Goal: Task Accomplishment & Management: Use online tool/utility

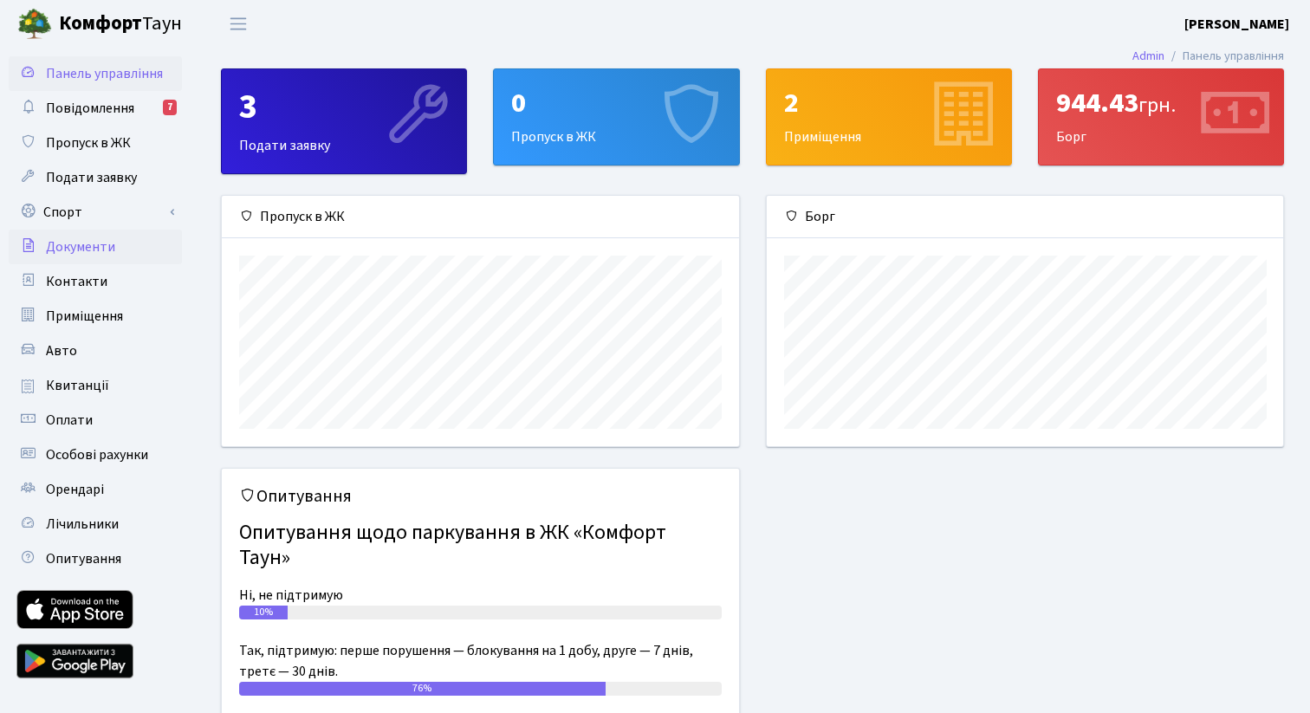
click at [117, 230] on link "Документи" at bounding box center [95, 247] width 173 height 35
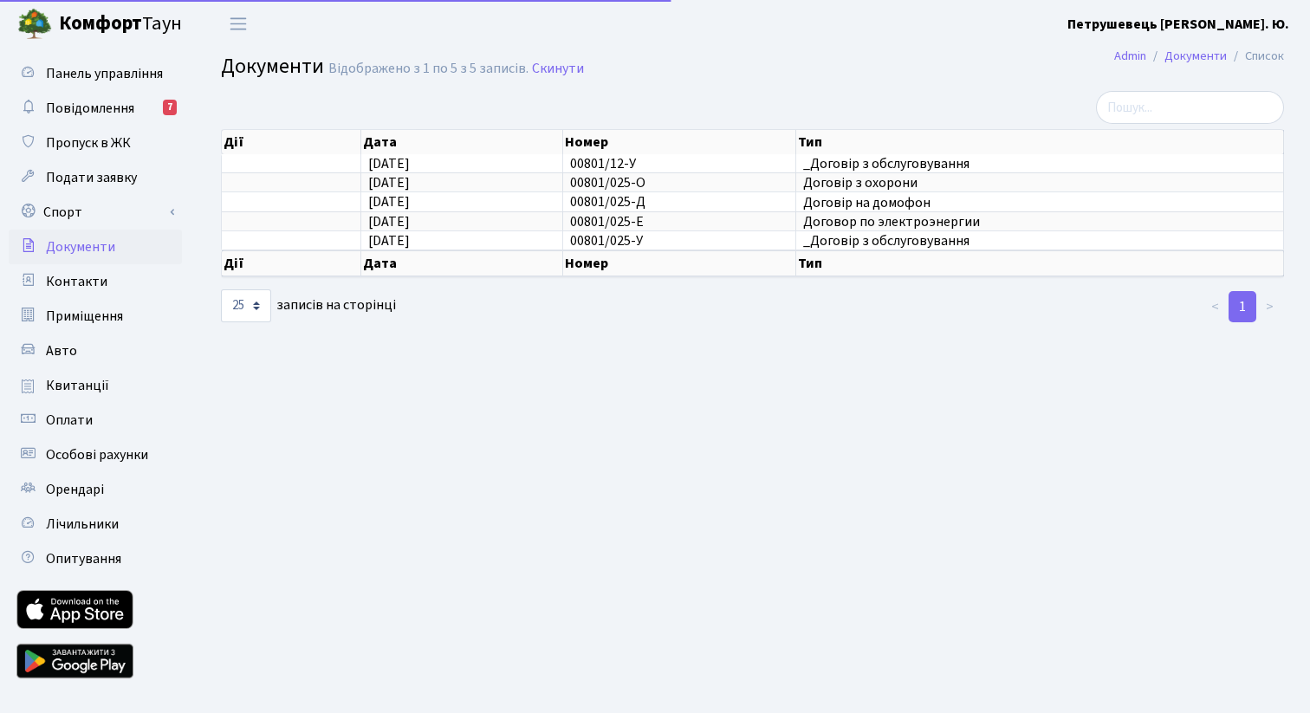
select select "25"
click at [107, 211] on link "Спорт" at bounding box center [95, 212] width 173 height 35
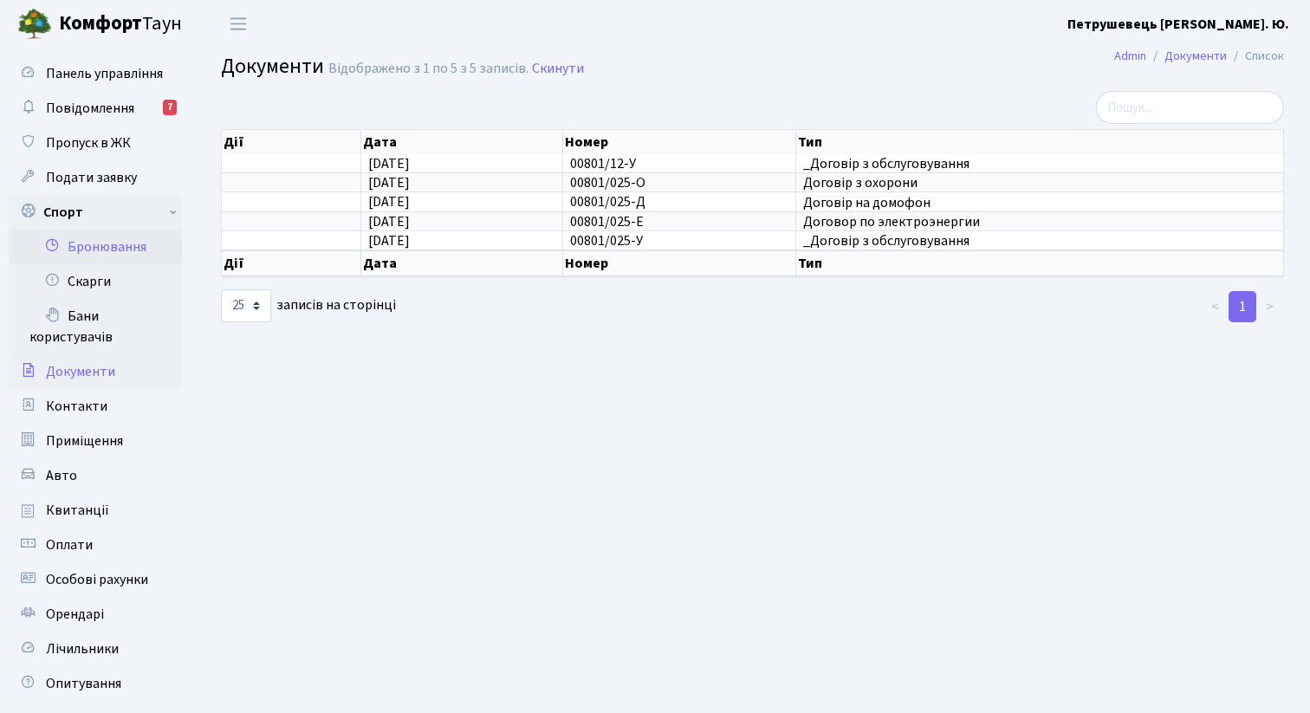
click at [108, 243] on link "Бронювання" at bounding box center [95, 247] width 173 height 35
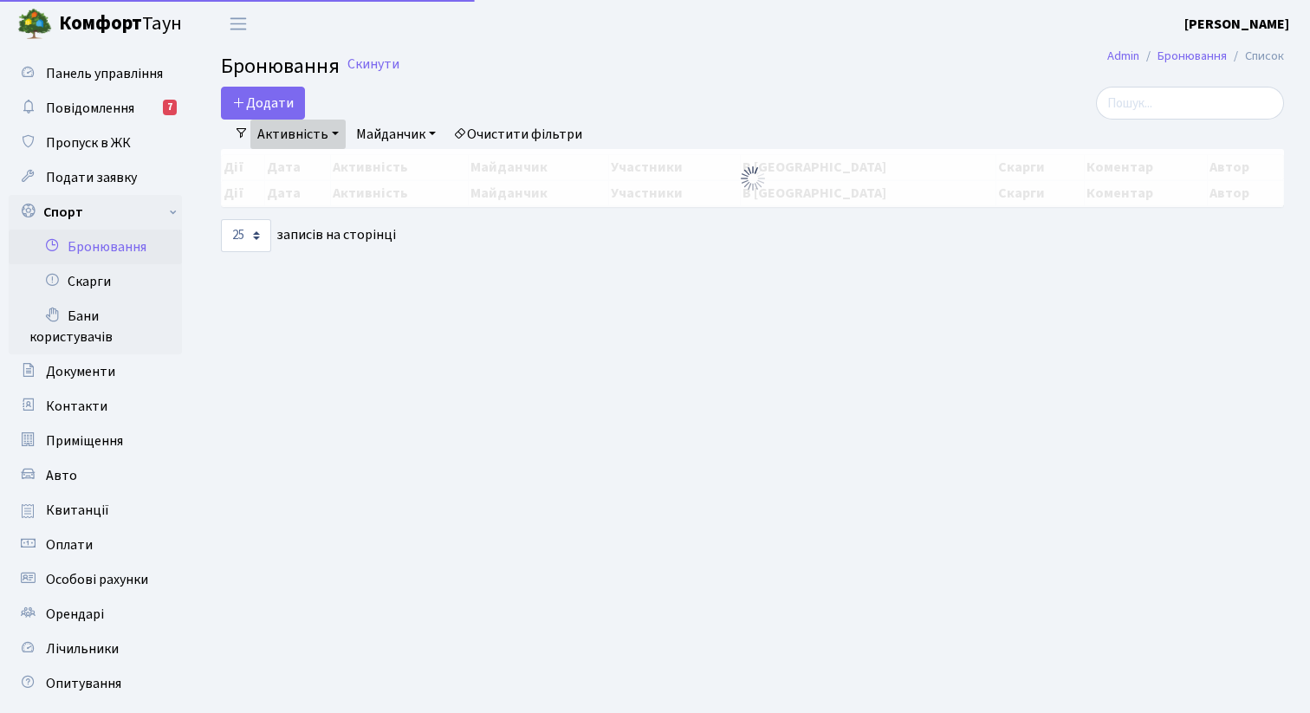
select select "25"
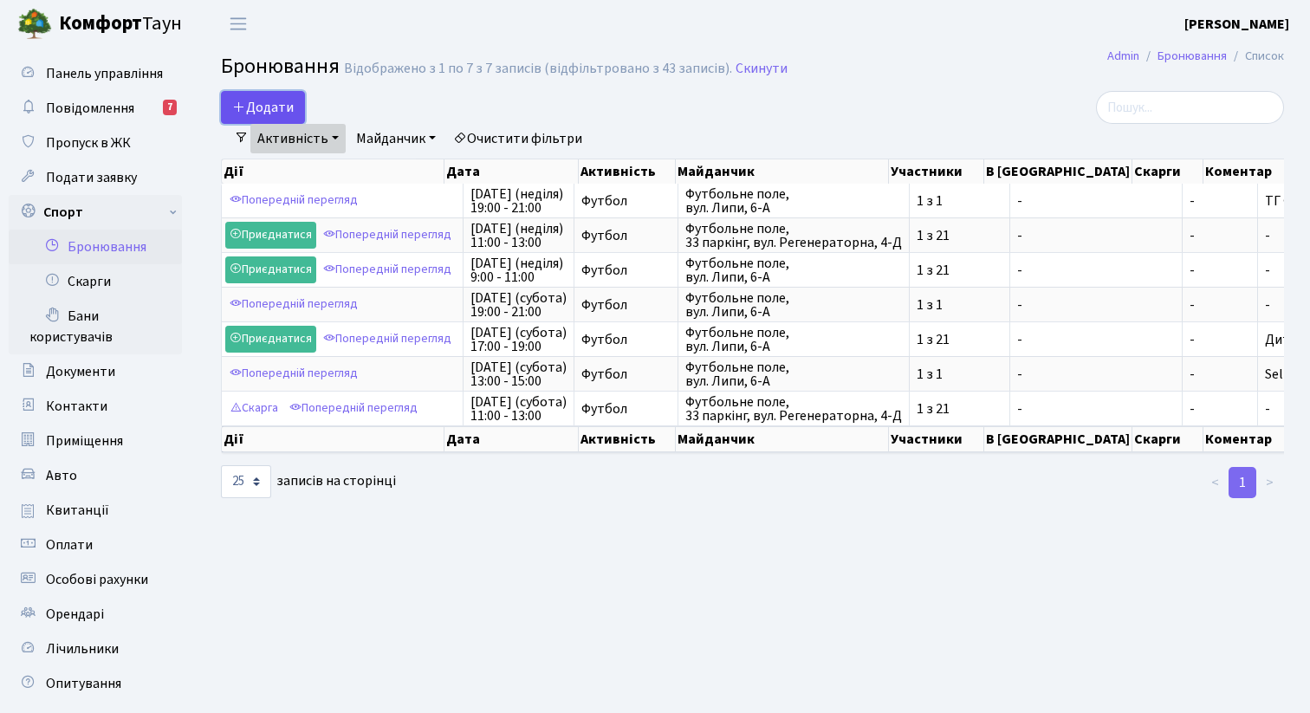
click at [277, 105] on button "Додати" at bounding box center [263, 107] width 84 height 33
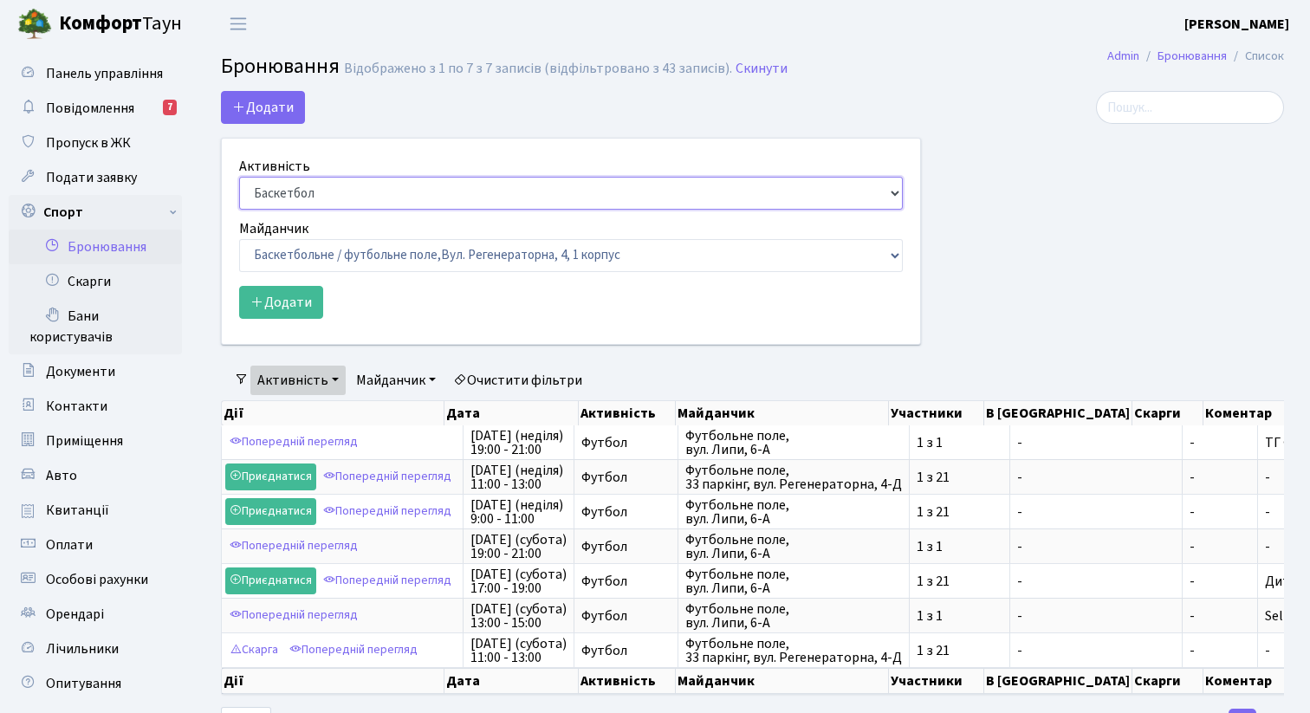
click at [328, 188] on select "Баскетбол Волейбол Йога Катання на роликах Настільний теніс Теніс Футбол Фітнес" at bounding box center [571, 193] width 664 height 33
select select "2"
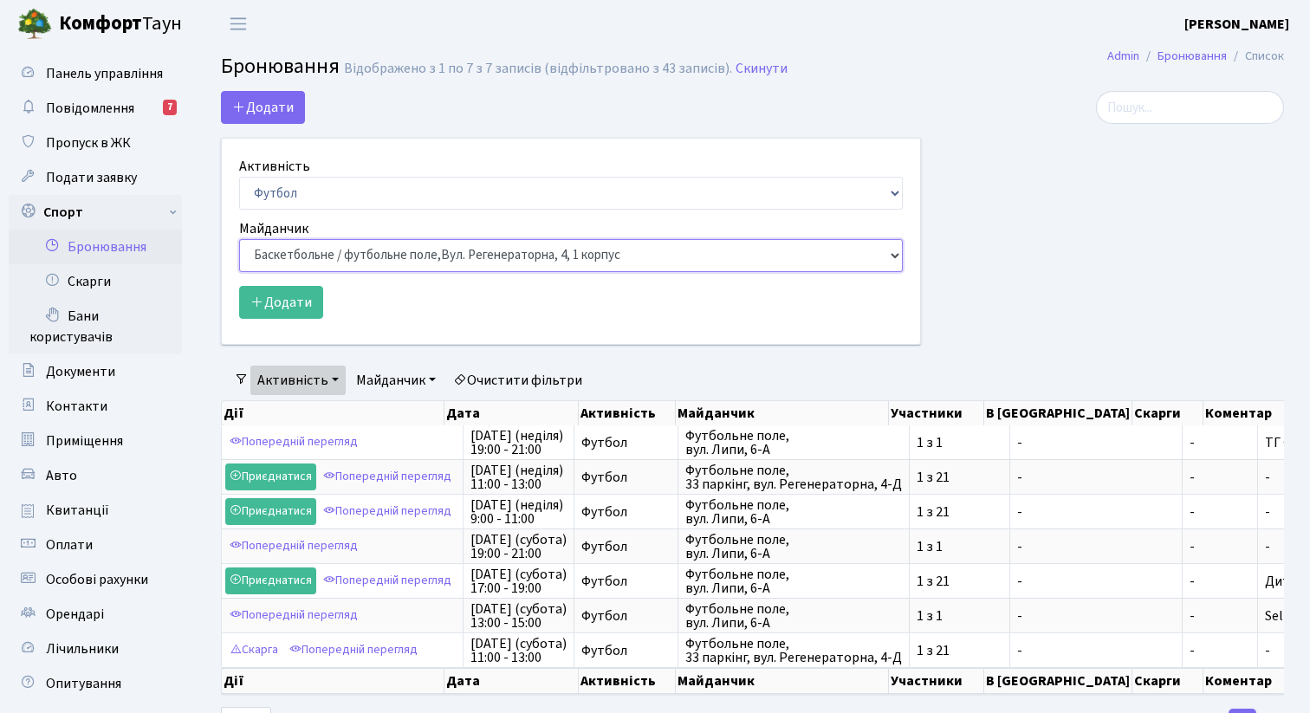
click at [326, 259] on select "Баскетбольне / футбольне поле, [GEOGRAPHIC_DATA]. [STREET_ADDRESS]. [STREET_ADD…" at bounding box center [571, 255] width 664 height 33
select select "10"
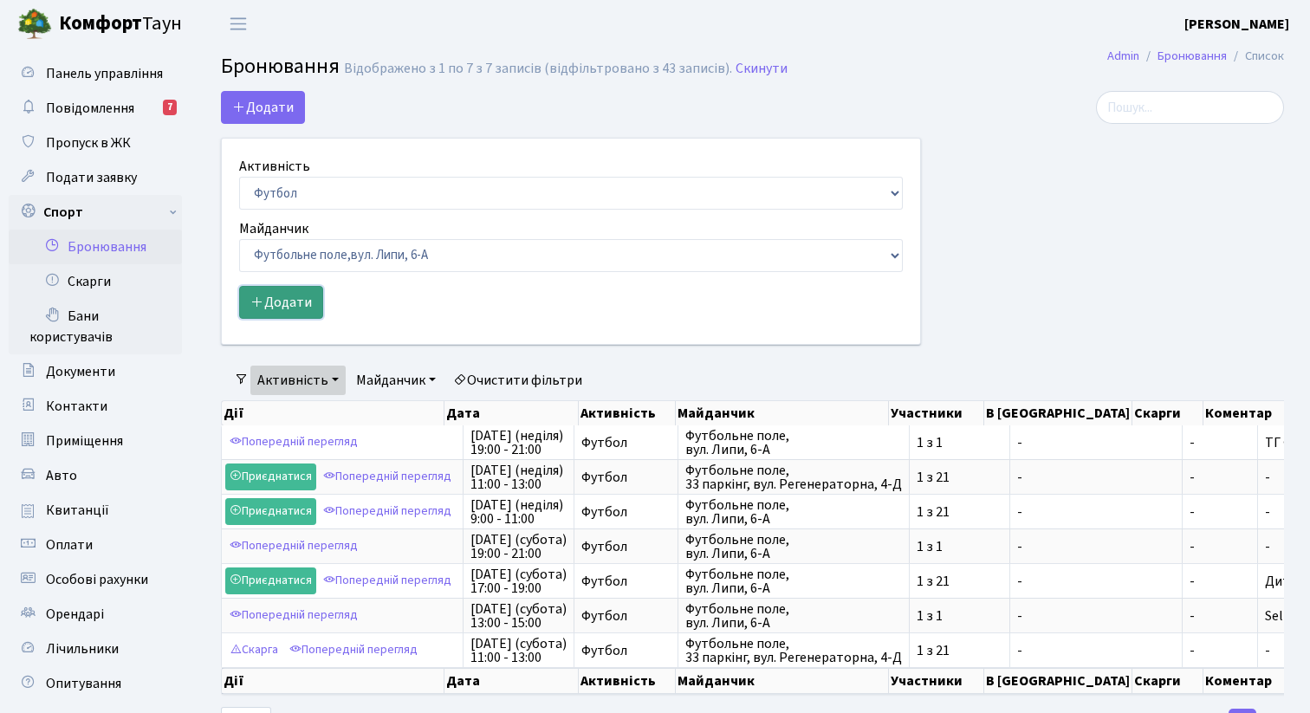
click at [305, 309] on button "Додати" at bounding box center [281, 302] width 84 height 33
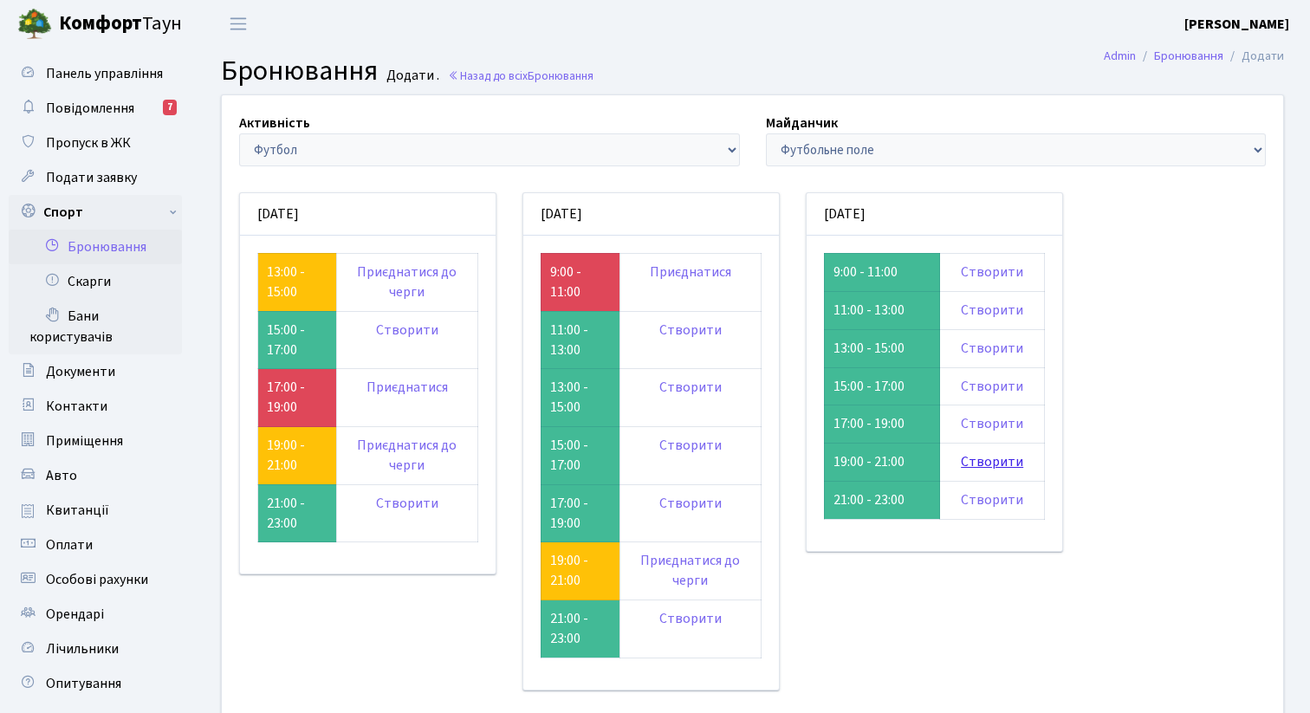
click at [972, 460] on link "Створити" at bounding box center [992, 461] width 62 height 19
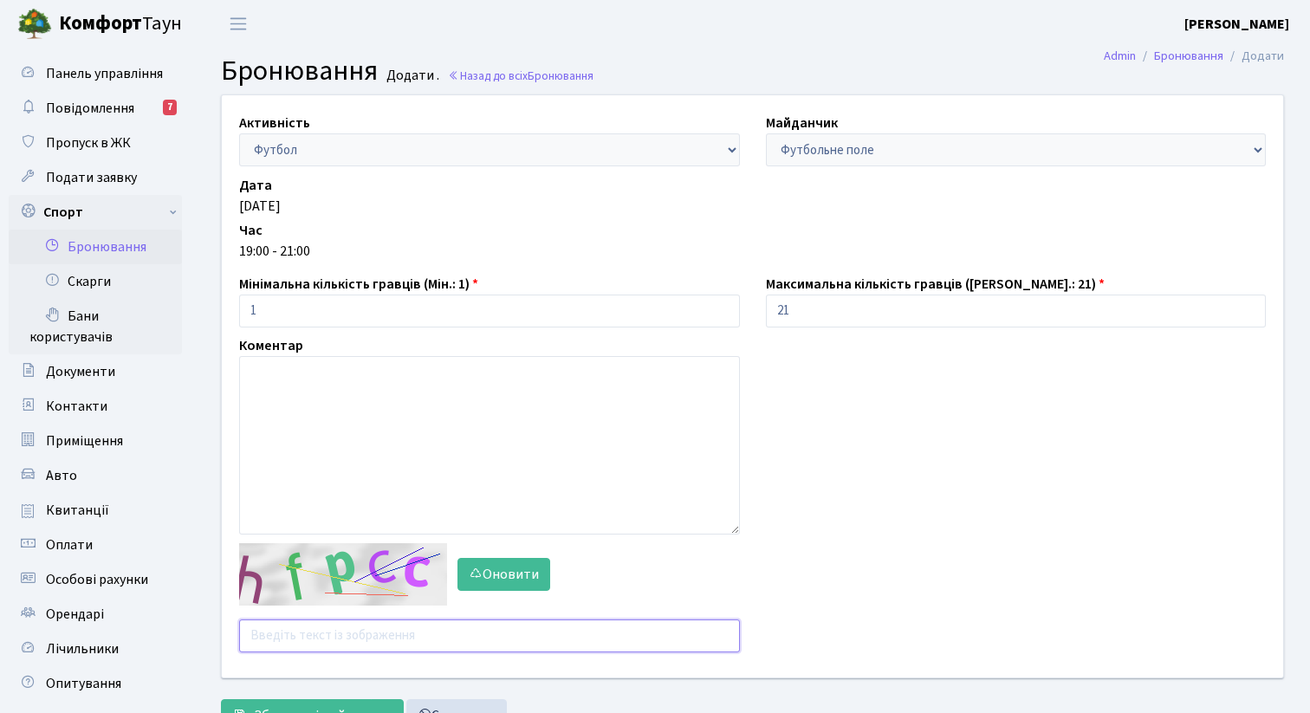
click at [419, 635] on input "text" at bounding box center [489, 636] width 501 height 33
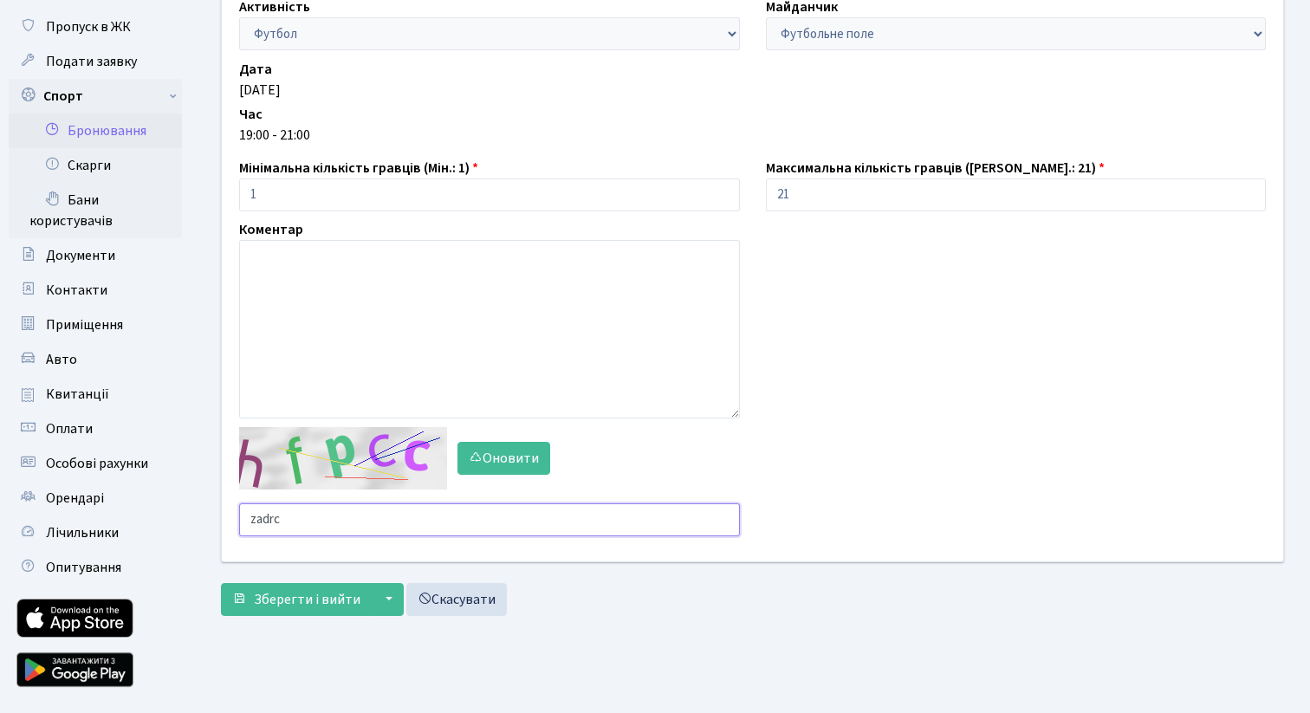
scroll to position [122, 0]
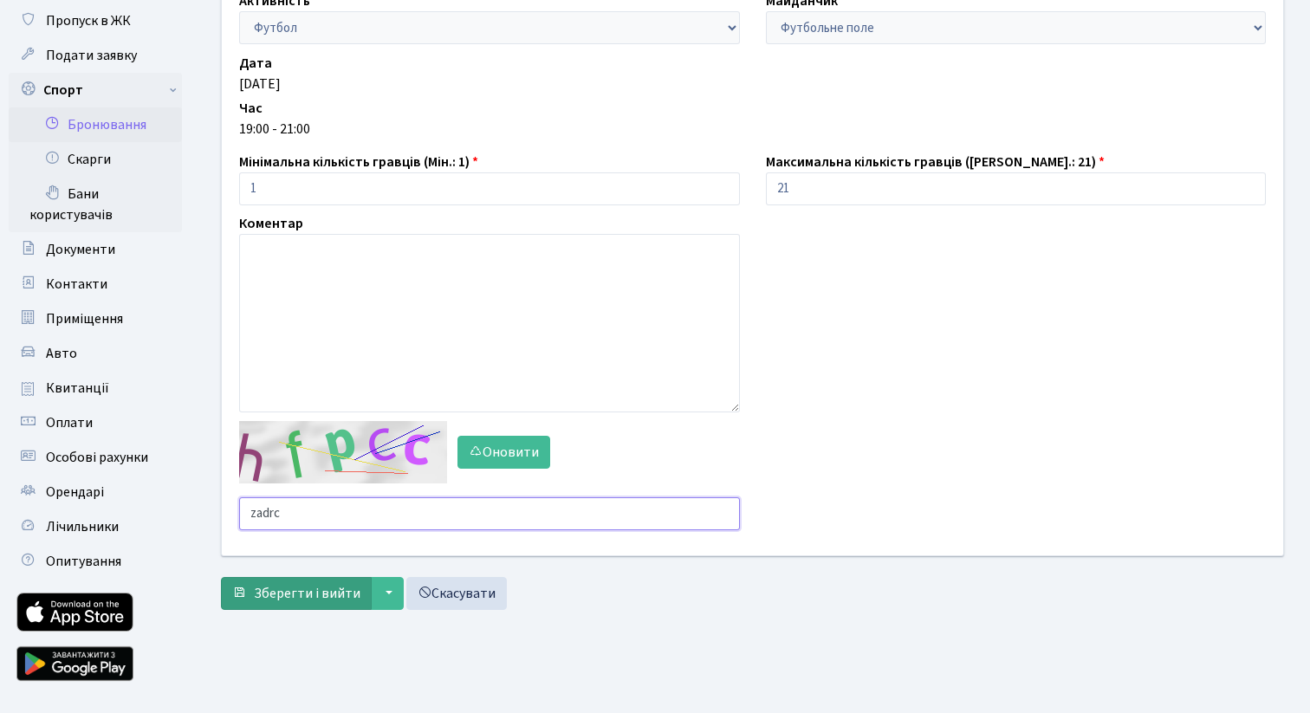
type input "zadrc"
click at [328, 599] on span "Зберегти і вийти" at bounding box center [307, 593] width 107 height 19
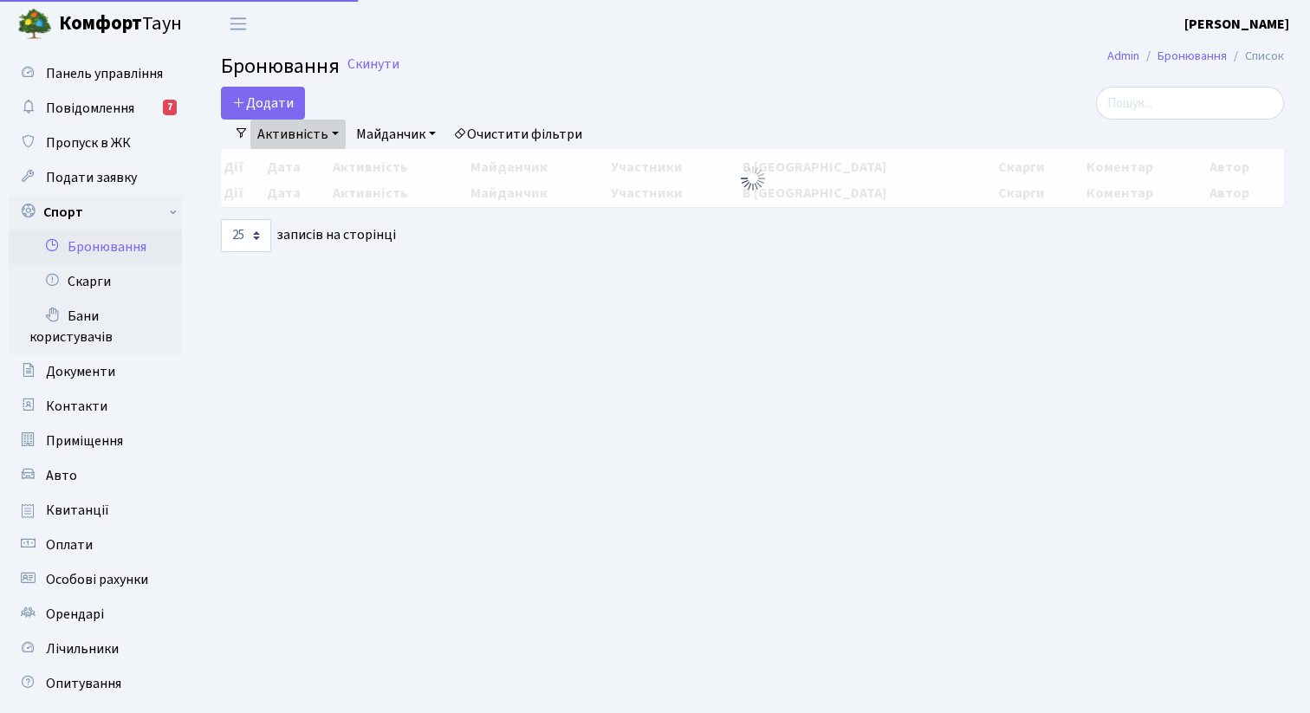
select select "25"
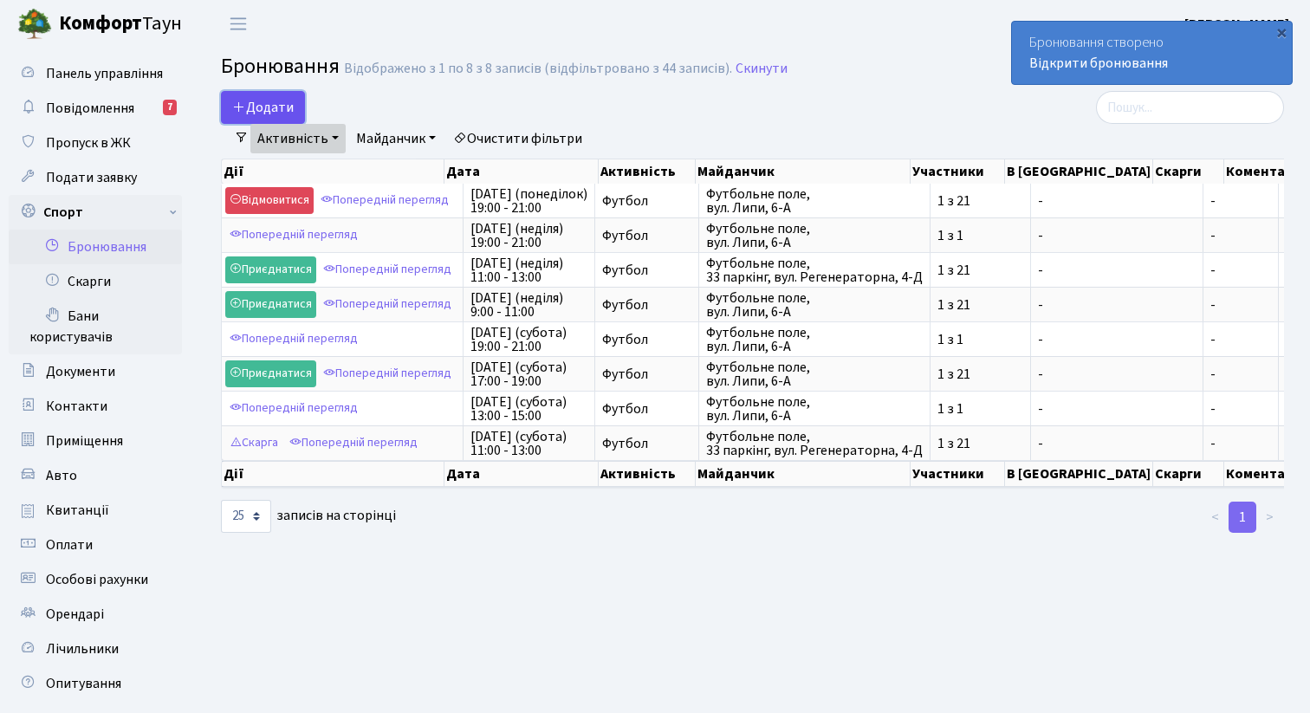
click at [283, 101] on button "Додати" at bounding box center [263, 107] width 84 height 33
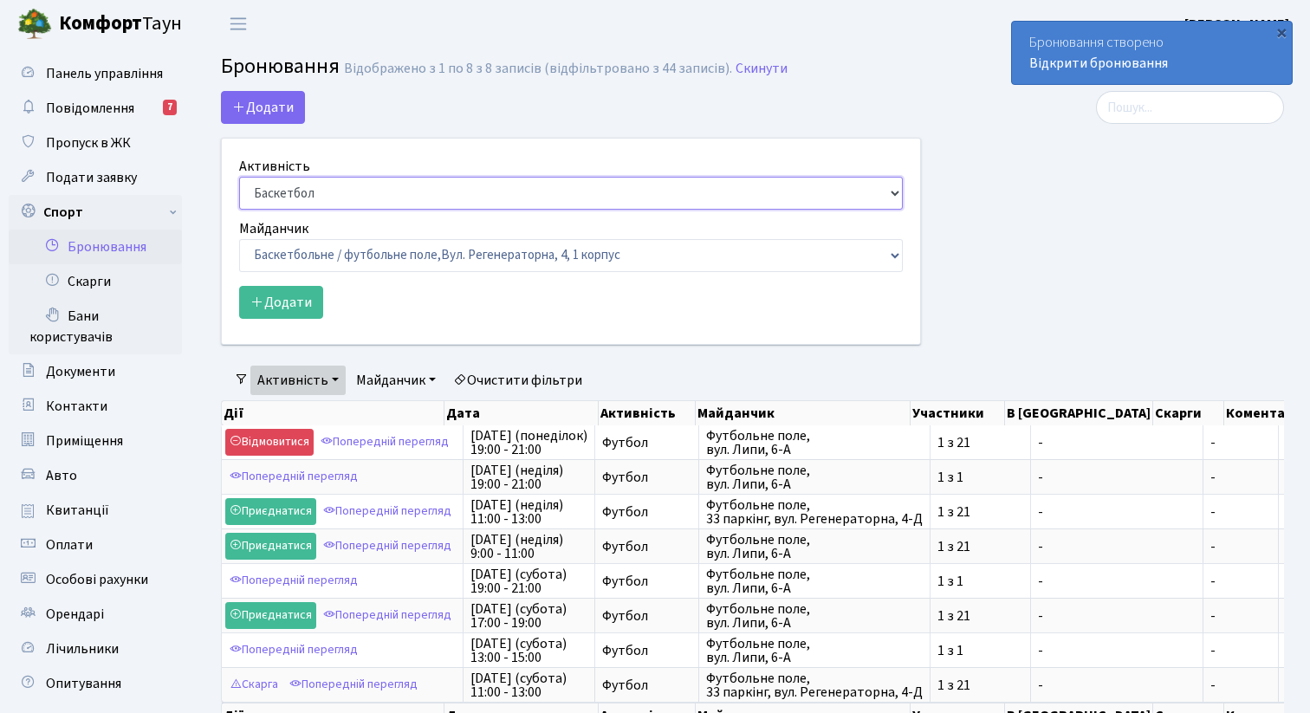
click at [311, 197] on select "Баскетбол Волейбол Йога Катання на роликах Настільний теніс Теніс Футбол Фітнес" at bounding box center [571, 193] width 664 height 33
select select "2"
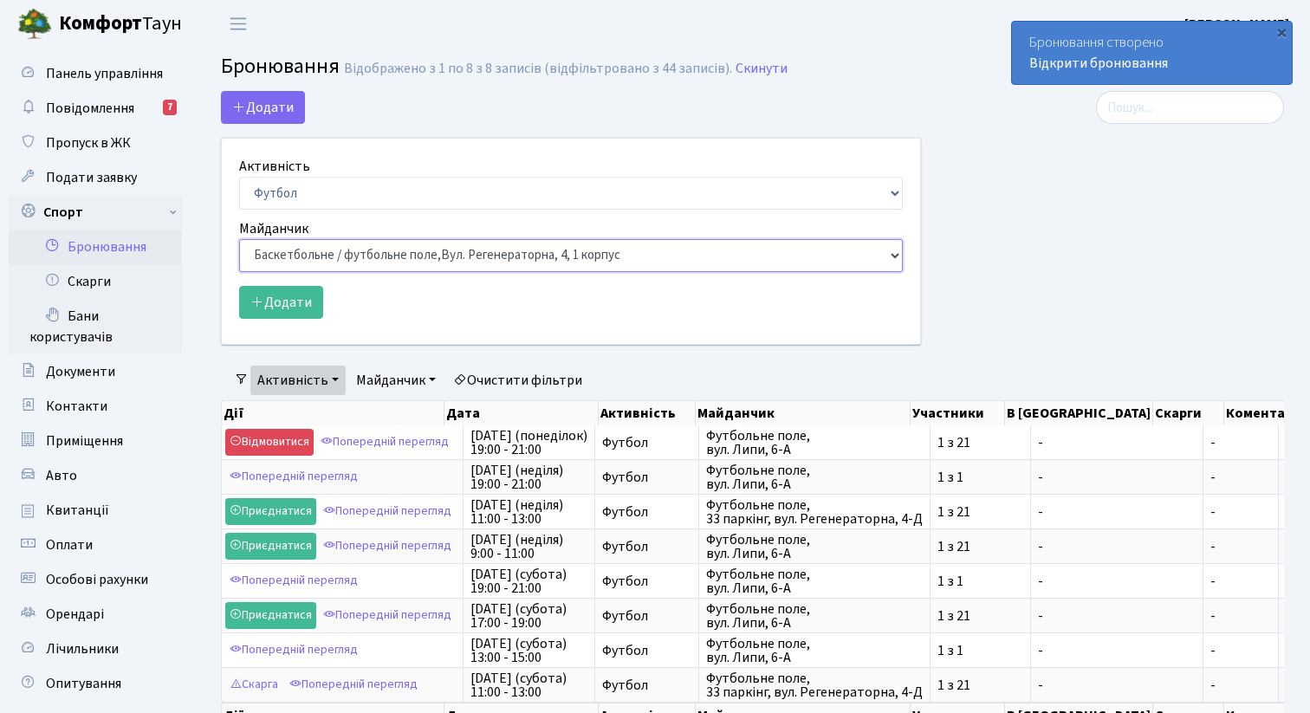
click at [333, 262] on select "Баскетбольне / футбольне поле, [GEOGRAPHIC_DATA]. [STREET_ADDRESS]. [STREET_ADD…" at bounding box center [571, 255] width 664 height 33
select select "6"
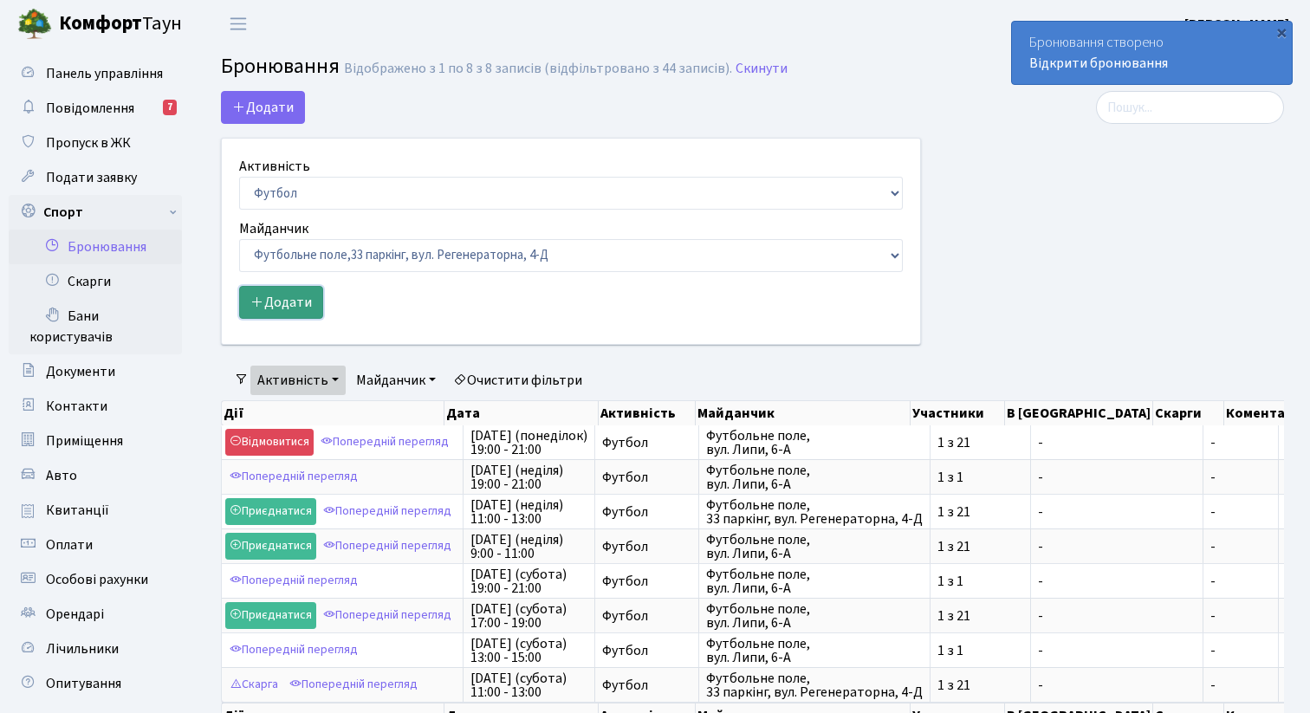
click at [294, 303] on button "Додати" at bounding box center [281, 302] width 84 height 33
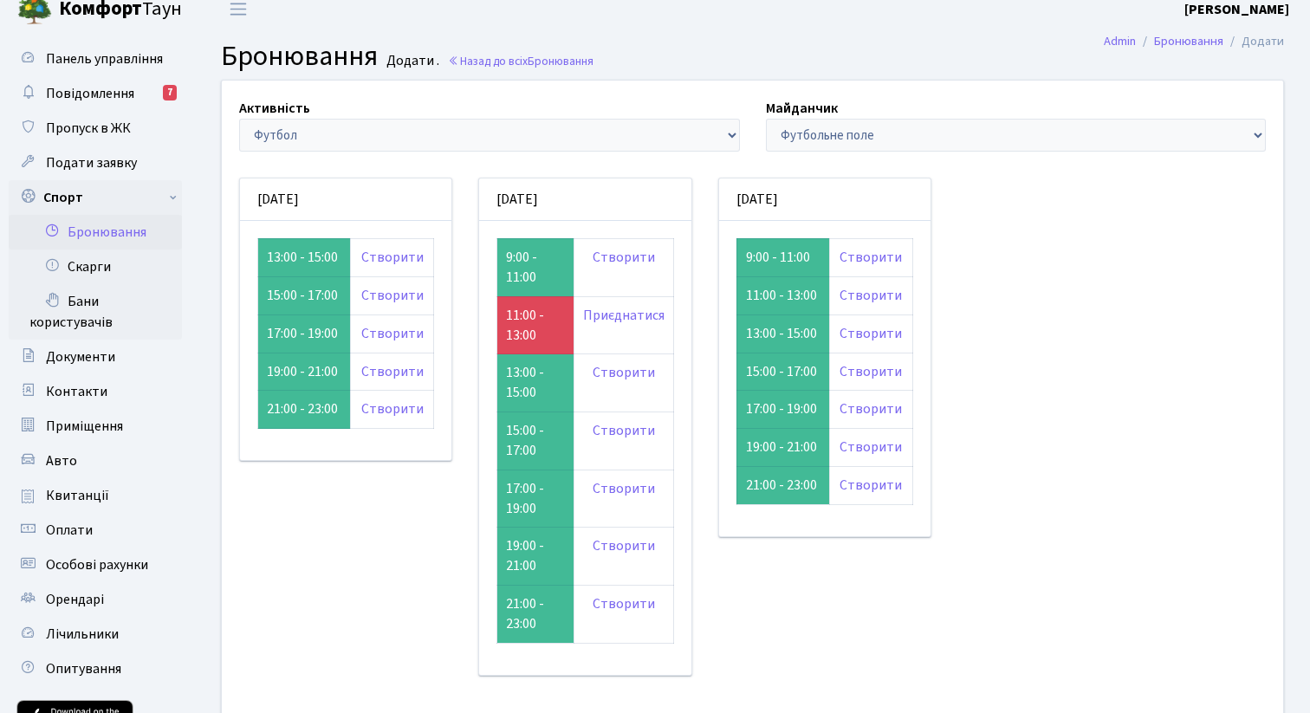
scroll to position [20, 0]
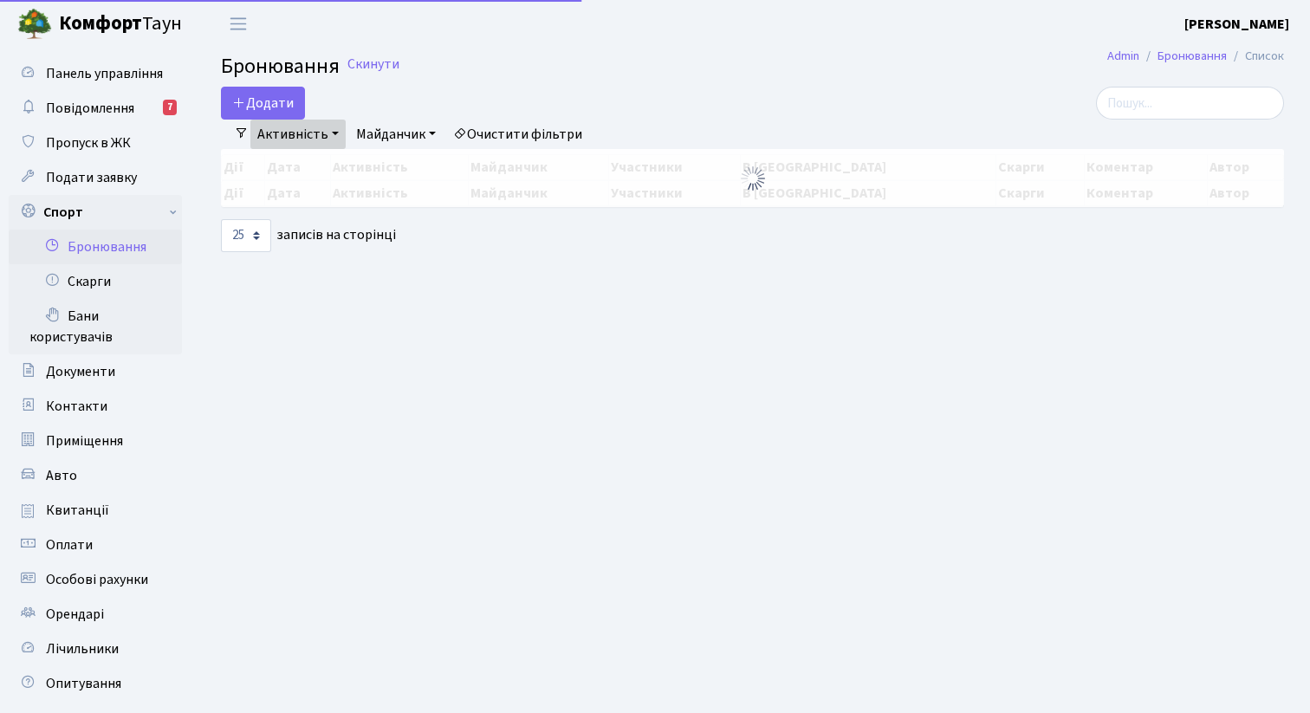
select select "2"
select select "6"
select select "25"
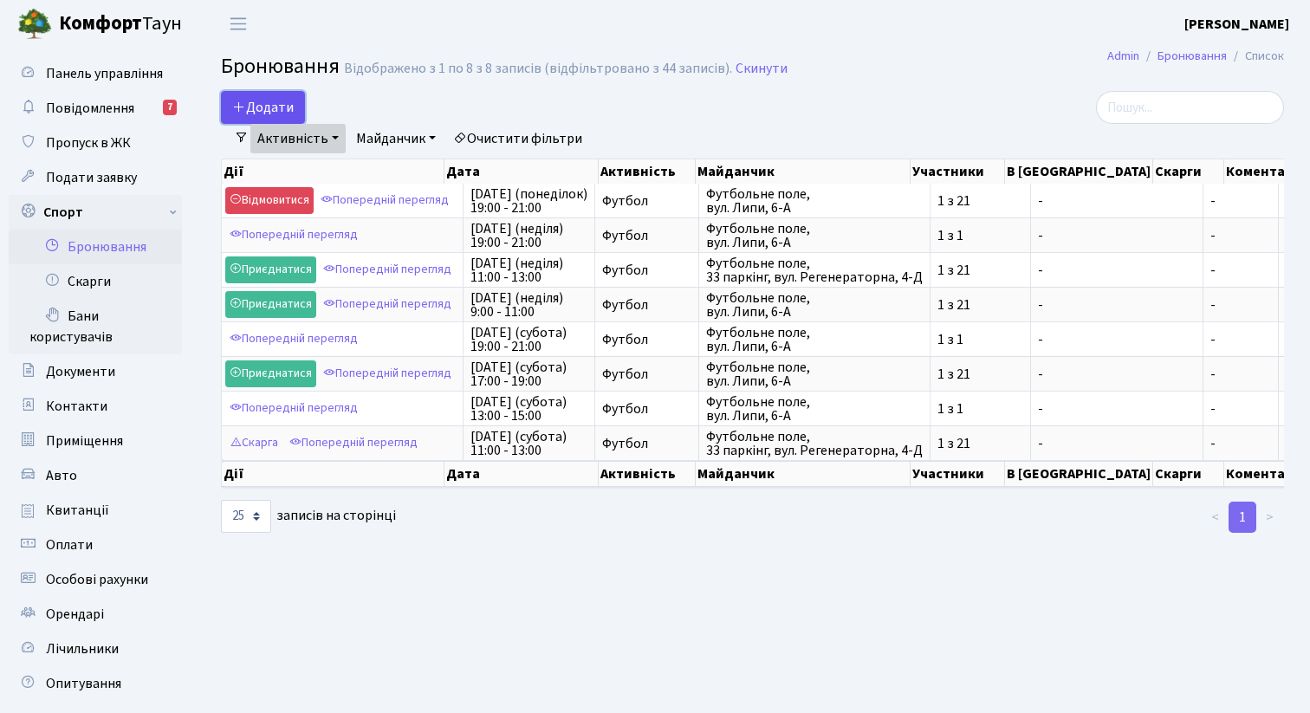
click at [270, 95] on button "Додати" at bounding box center [263, 107] width 84 height 33
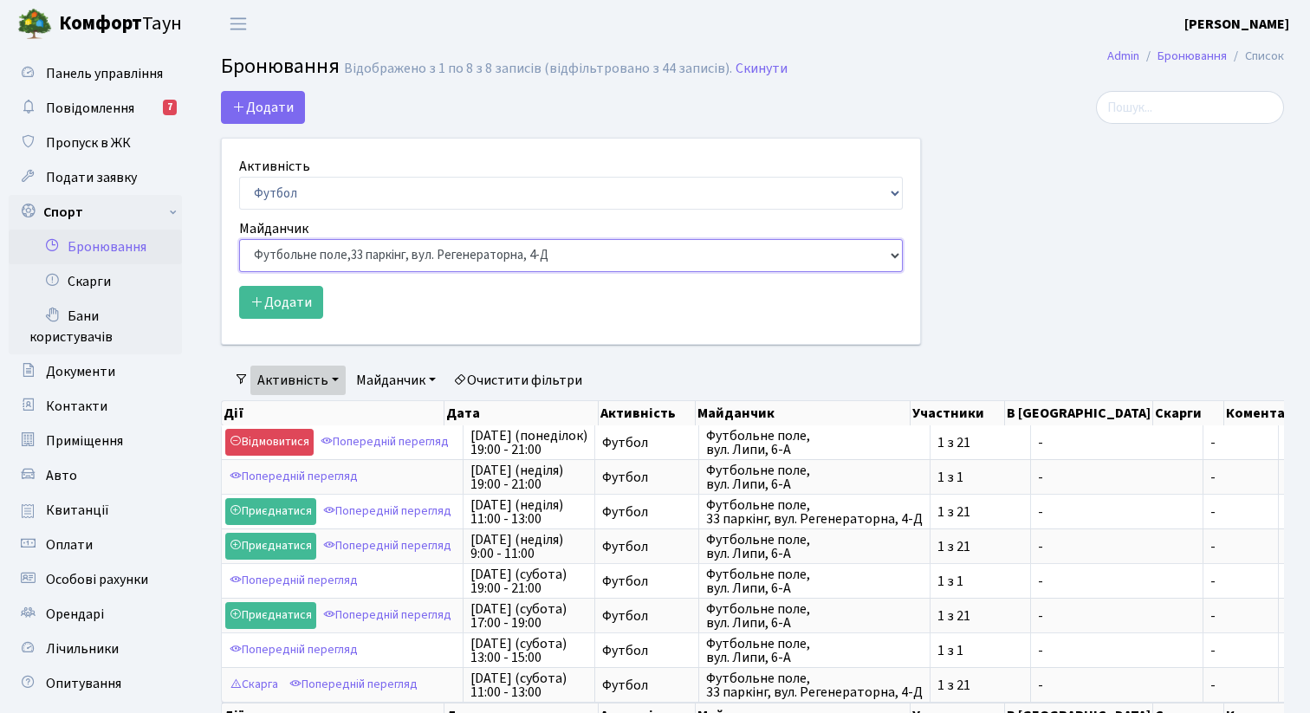
click at [335, 258] on select "Баскетбольне / футбольне поле, Вул. Регенераторна, 4, 1 корпус Баскетбольне пол…" at bounding box center [571, 255] width 664 height 33
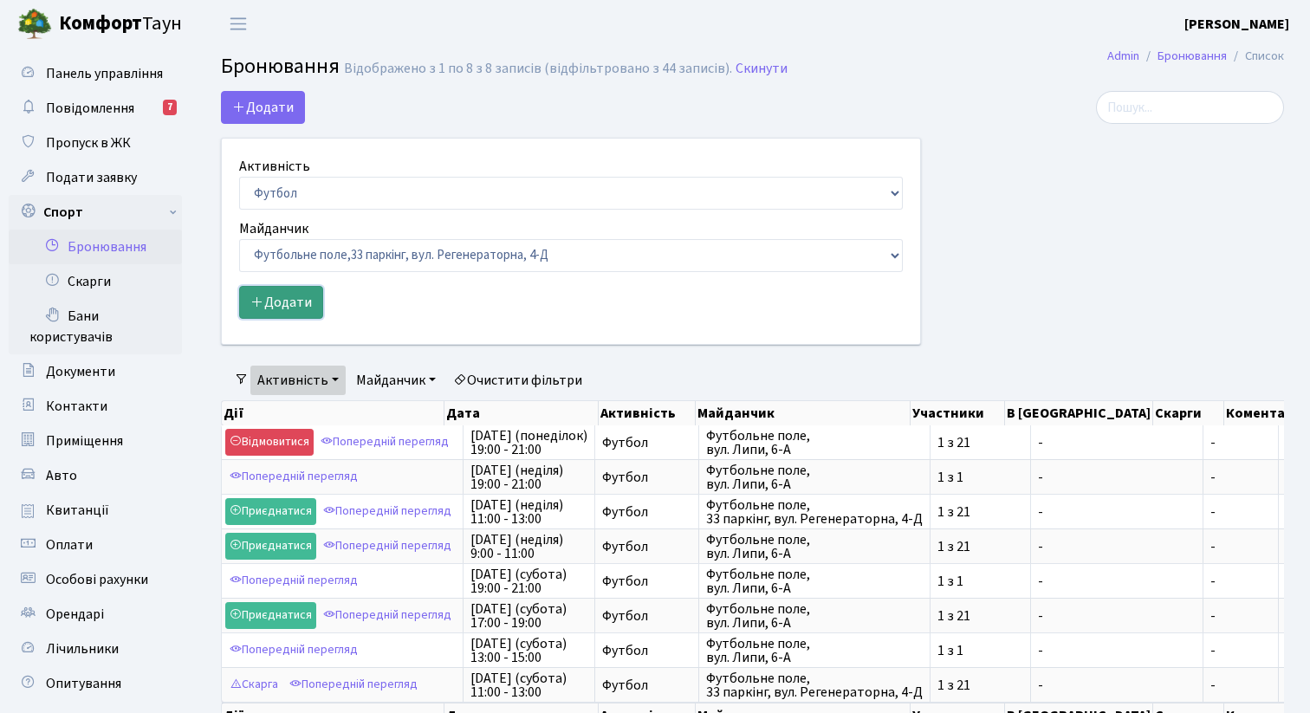
click at [288, 296] on button "Додати" at bounding box center [281, 302] width 84 height 33
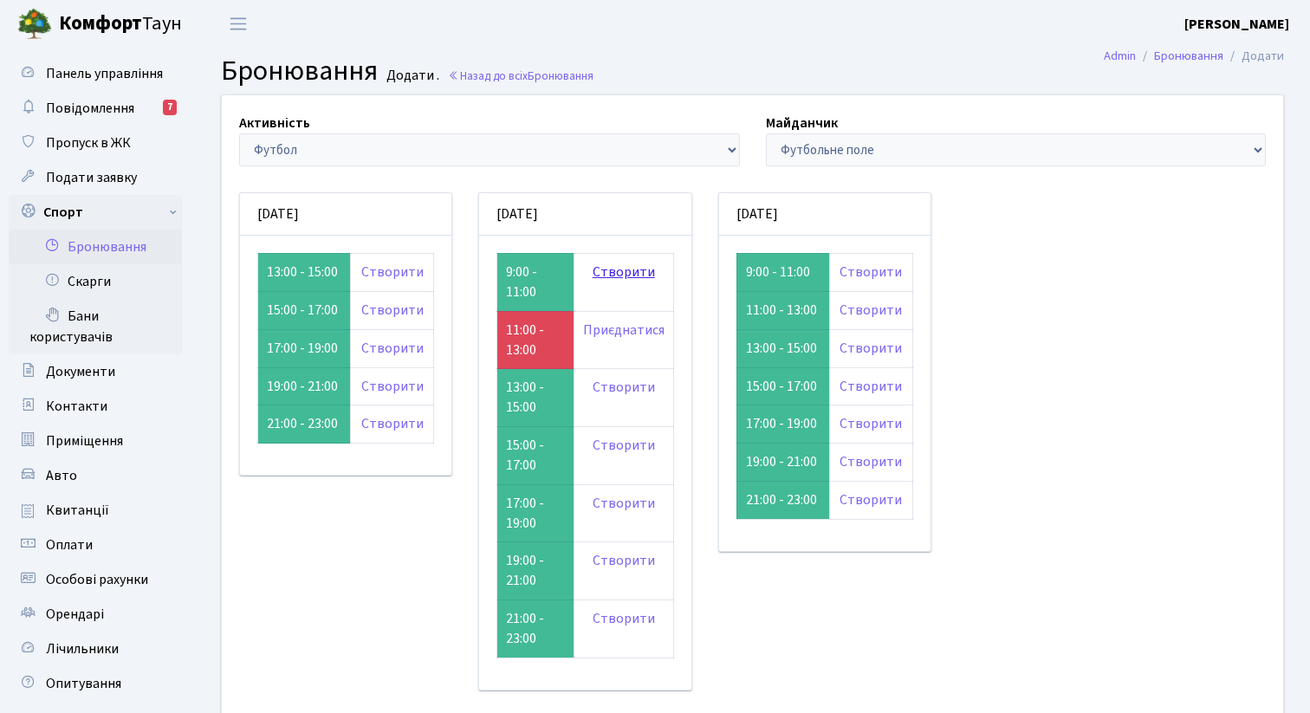
click at [625, 271] on link "Створити" at bounding box center [624, 272] width 62 height 19
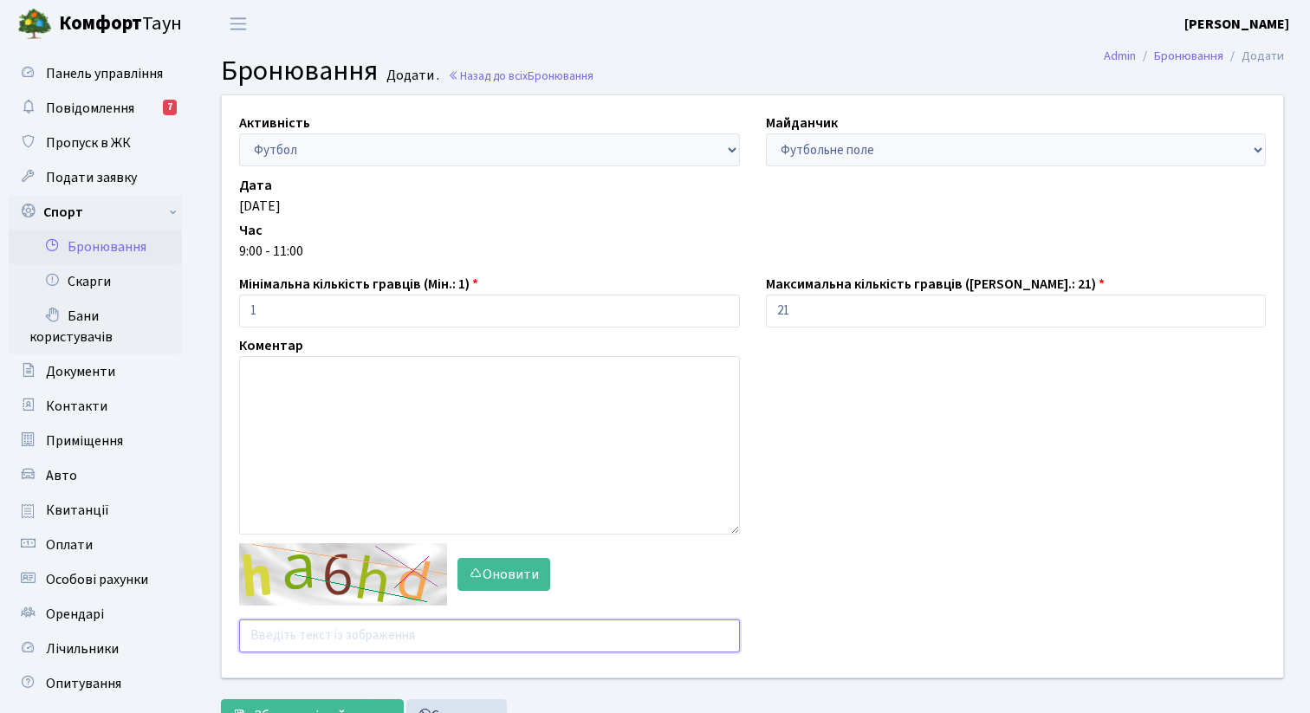
click at [362, 648] on input "text" at bounding box center [489, 636] width 501 height 33
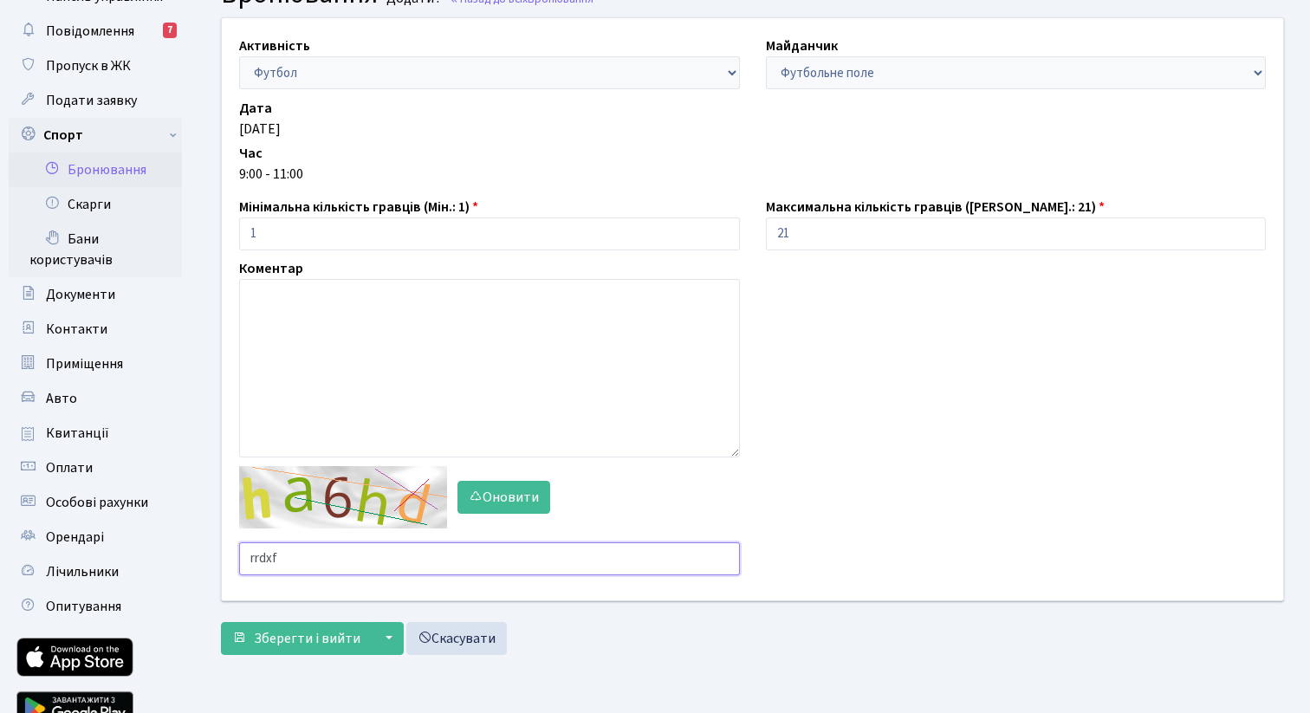
scroll to position [80, 0]
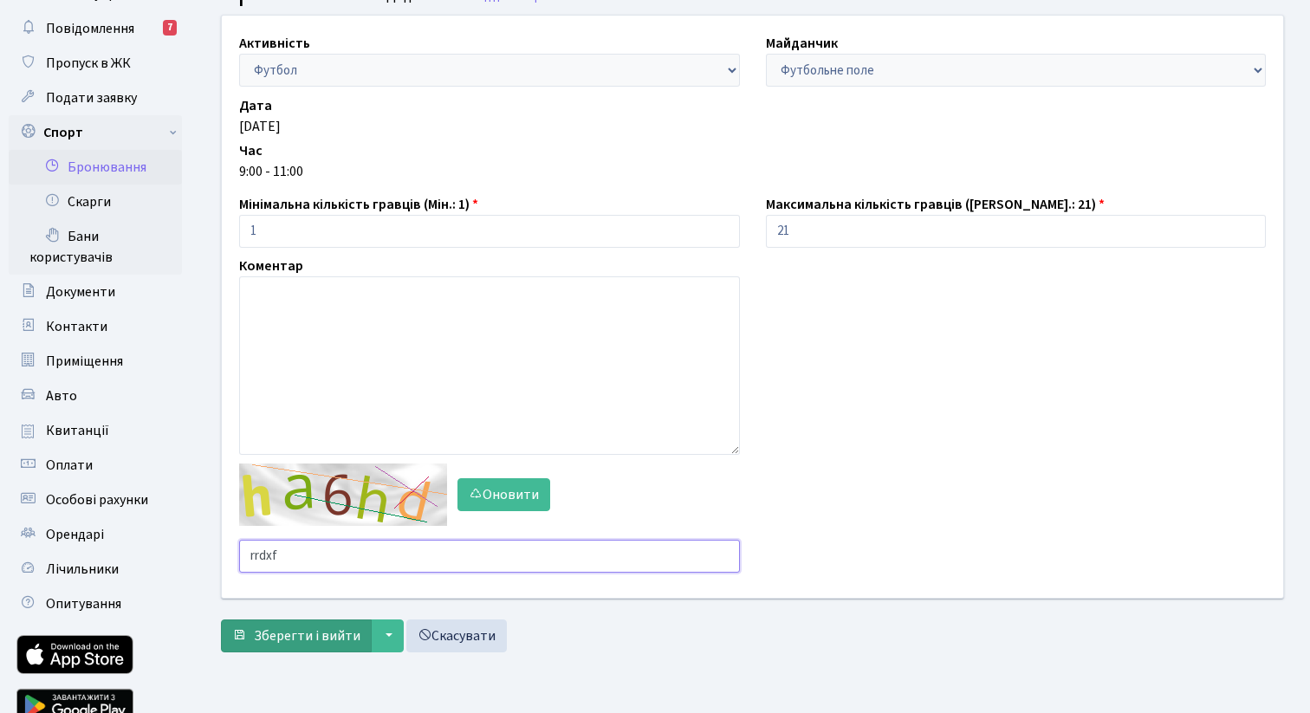
type input "rrdxf"
click at [292, 647] on button "Зберегти і вийти" at bounding box center [296, 636] width 151 height 33
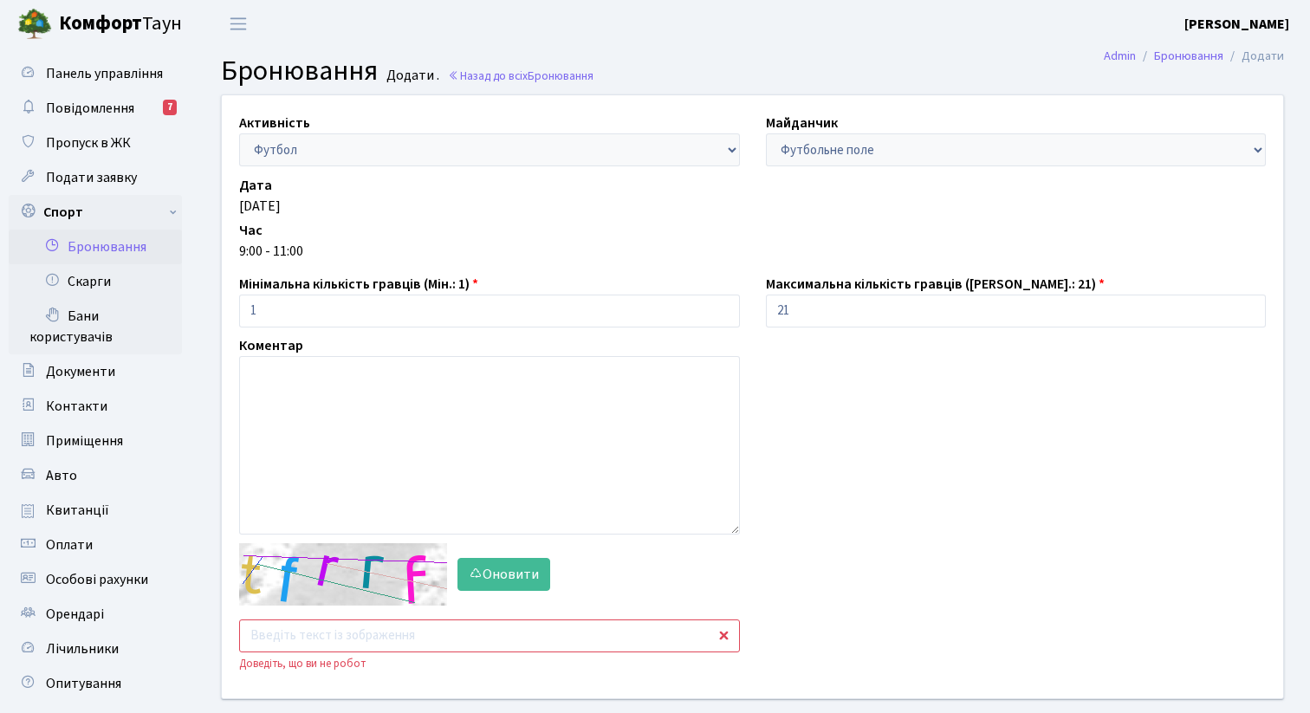
click at [292, 647] on input "text" at bounding box center [489, 636] width 501 height 33
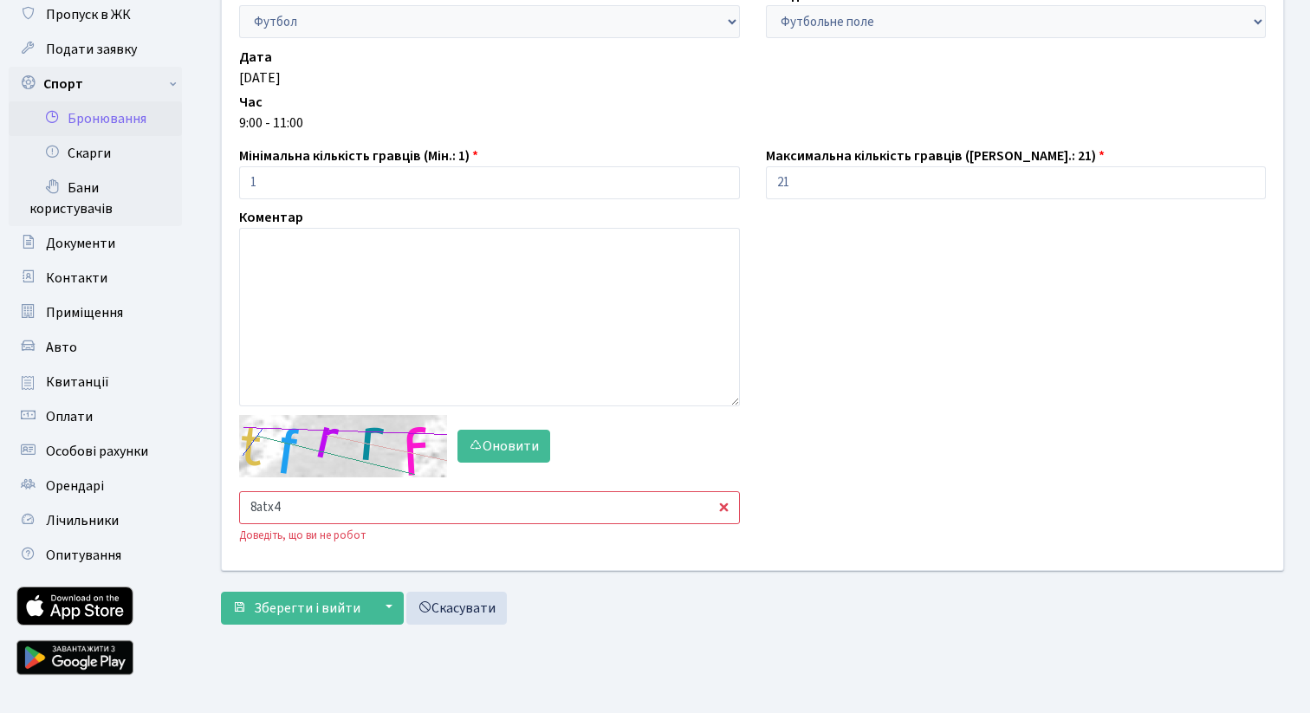
scroll to position [134, 0]
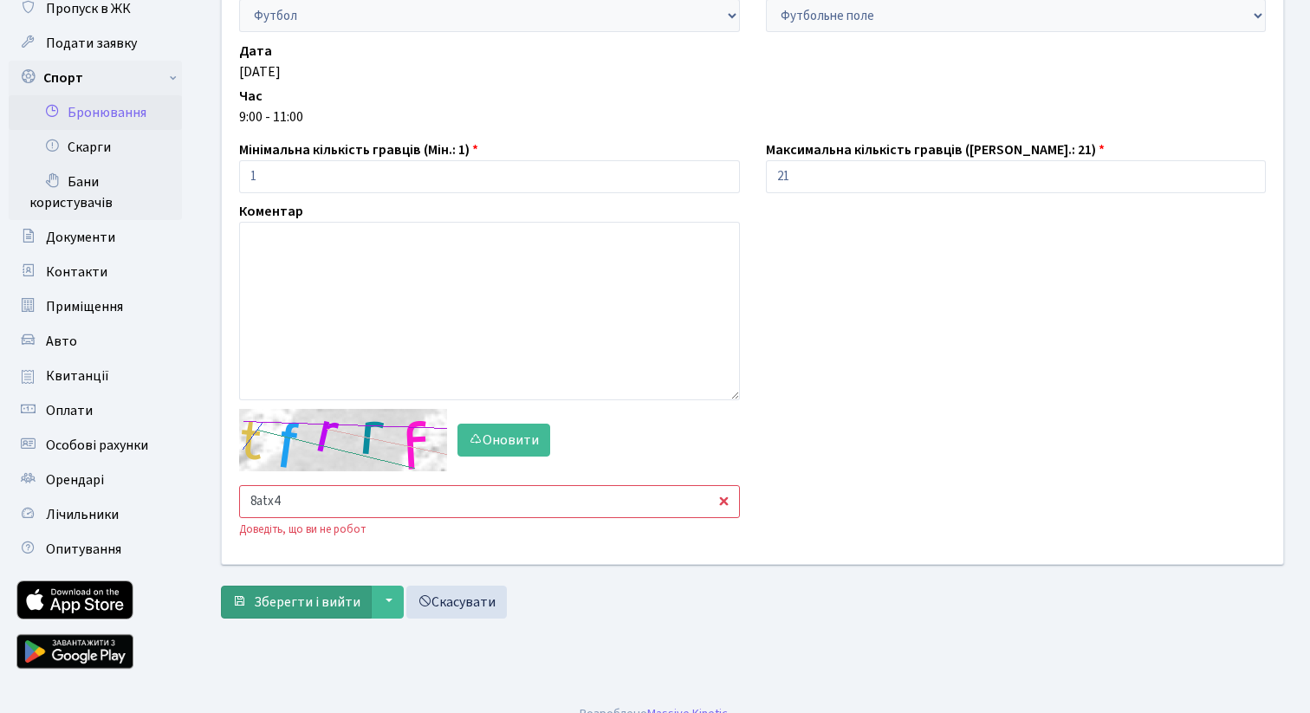
type input "8atx4"
click at [300, 609] on span "Зберегти і вийти" at bounding box center [307, 602] width 107 height 19
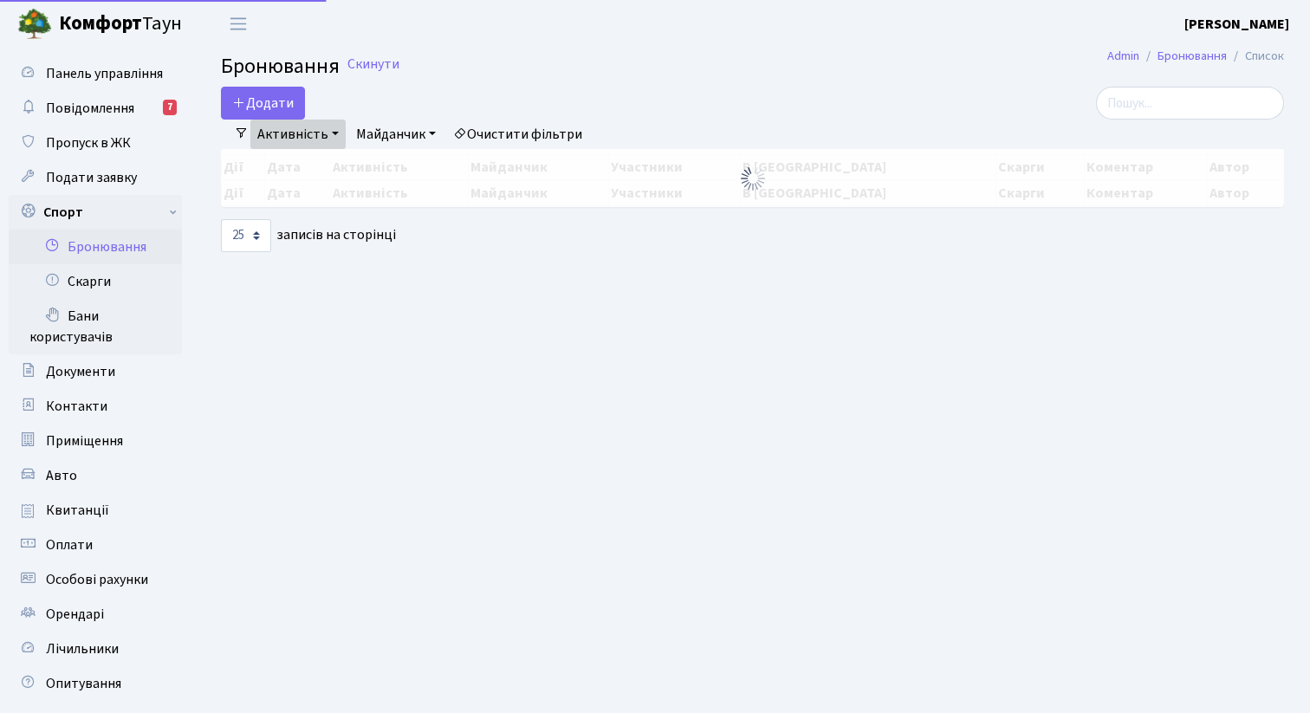
select select "25"
